Goal: Find specific page/section: Find specific page/section

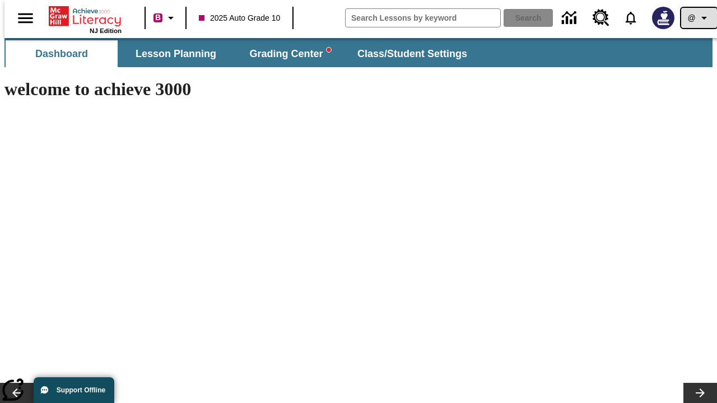
click at [697, 18] on icon "Profile/Settings" at bounding box center [703, 17] width 13 height 13
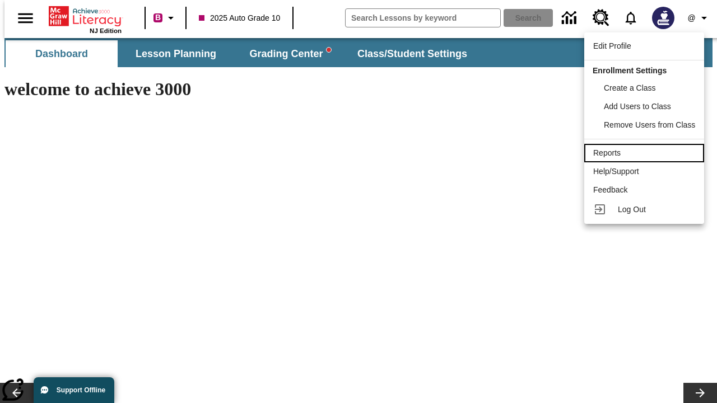
click at [646, 153] on div "Reports" at bounding box center [644, 153] width 102 height 12
